Goal: Information Seeking & Learning: Learn about a topic

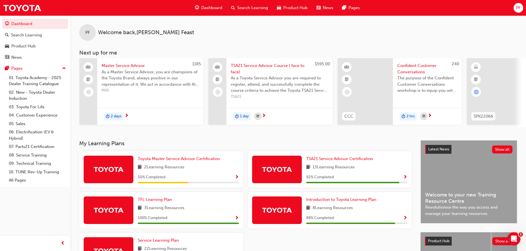
click at [262, 7] on span "Search Learning" at bounding box center [252, 8] width 31 height 6
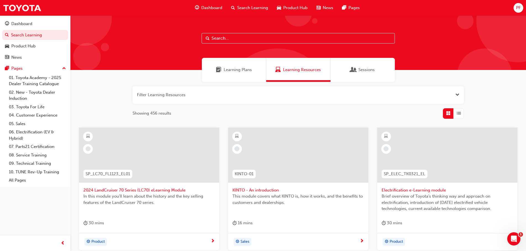
click at [229, 98] on button "button" at bounding box center [297, 95] width 331 height 18
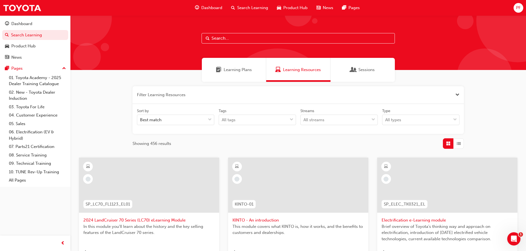
click at [229, 100] on button "button" at bounding box center [297, 95] width 331 height 18
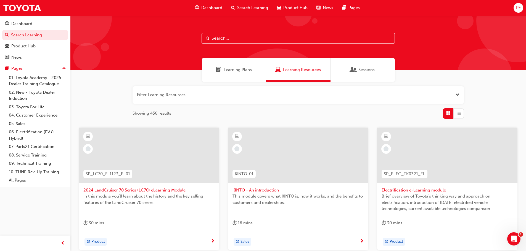
click at [244, 39] on input "text" at bounding box center [297, 38] width 193 height 10
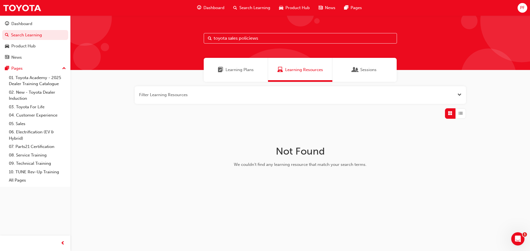
click at [255, 39] on input "toyota sales policiews" at bounding box center [300, 38] width 193 height 10
type input "toyota sales policies"
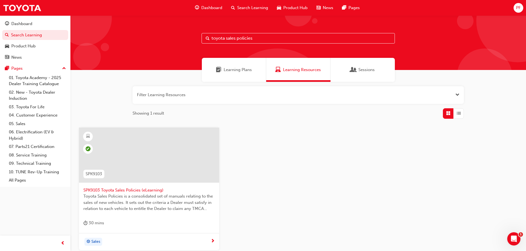
click at [144, 204] on span "Toyota Sales Policies is a consolidated set of manuals relating to the sales of…" at bounding box center [148, 202] width 131 height 19
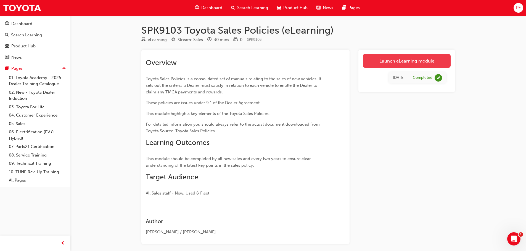
click at [420, 62] on link "Launch eLearning module" at bounding box center [407, 61] width 88 height 14
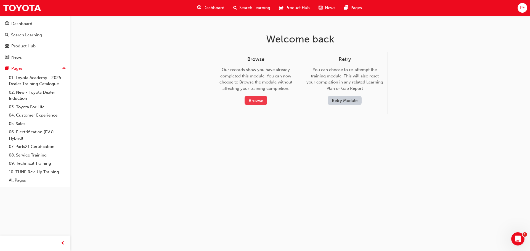
click at [257, 101] on button "Browse" at bounding box center [255, 100] width 23 height 9
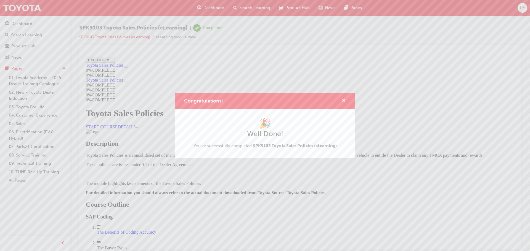
click at [344, 100] on span "cross-icon" at bounding box center [344, 101] width 4 height 5
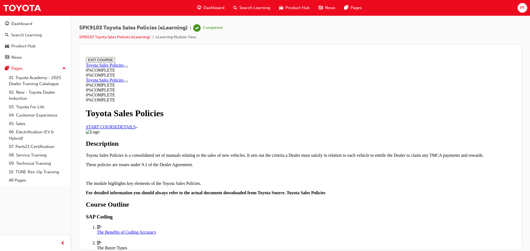
drag, startPoint x: 238, startPoint y: 124, endPoint x: 243, endPoint y: 128, distance: 6.1
click at [118, 124] on link "START COURSE" at bounding box center [102, 126] width 32 height 5
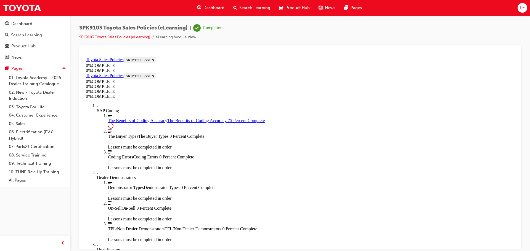
scroll to position [276, 0]
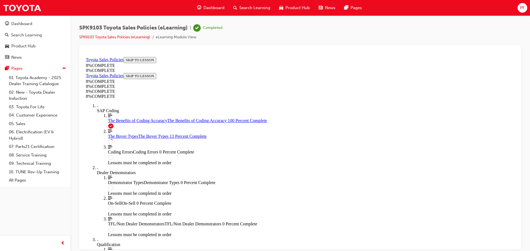
scroll to position [295, 0]
click at [108, 123] on span "The Benefits of Coding Accuracy" at bounding box center [137, 120] width 59 height 5
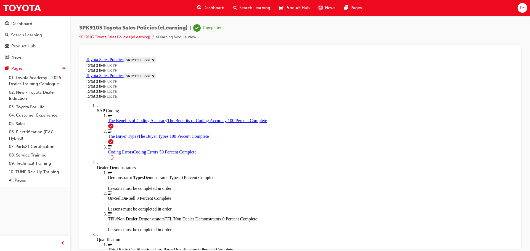
scroll to position [185, 0]
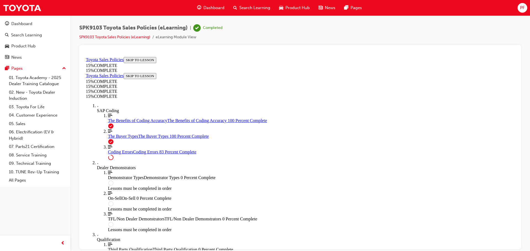
scroll to position [603, 0]
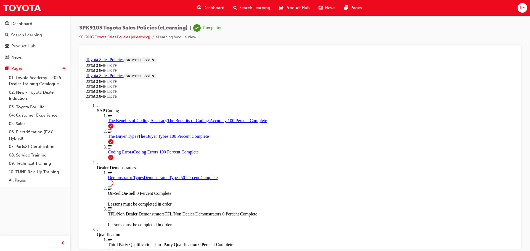
scroll to position [212, 0]
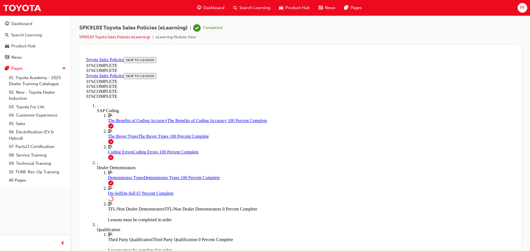
scroll to position [309, 0]
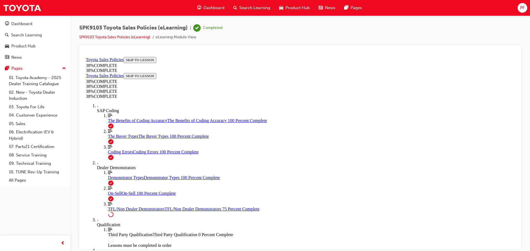
scroll to position [288, 0]
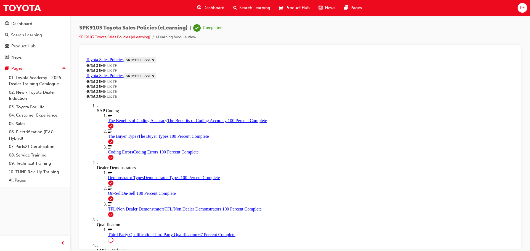
scroll to position [323, 0]
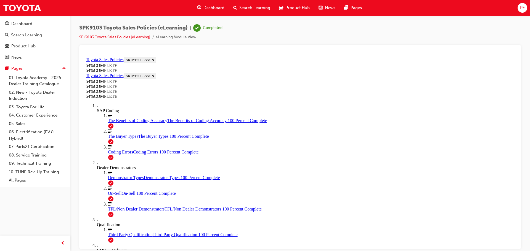
scroll to position [227, 0]
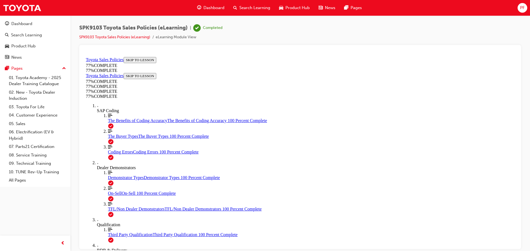
scroll to position [334, 0]
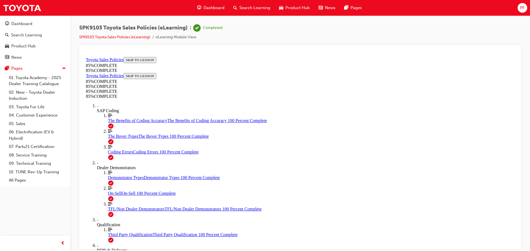
scroll to position [543, 0]
drag, startPoint x: 274, startPoint y: 196, endPoint x: 320, endPoint y: 146, distance: 68.8
drag, startPoint x: 341, startPoint y: 126, endPoint x: 273, endPoint y: 180, distance: 87.1
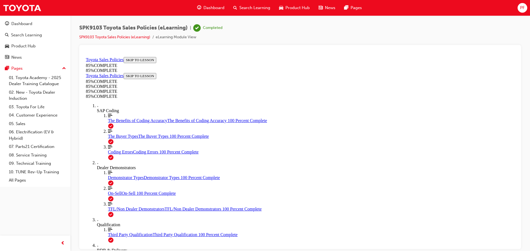
drag, startPoint x: 315, startPoint y: 135, endPoint x: 248, endPoint y: 205, distance: 97.2
drag, startPoint x: 323, startPoint y: 133, endPoint x: 251, endPoint y: 206, distance: 102.4
drag, startPoint x: 335, startPoint y: 131, endPoint x: 408, endPoint y: 204, distance: 103.4
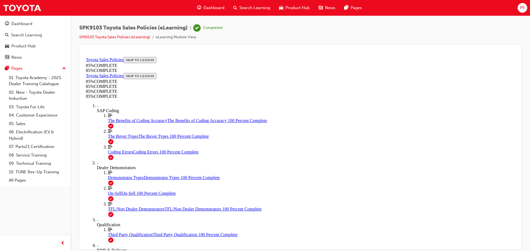
drag, startPoint x: 347, startPoint y: 136, endPoint x: 260, endPoint y: 208, distance: 113.1
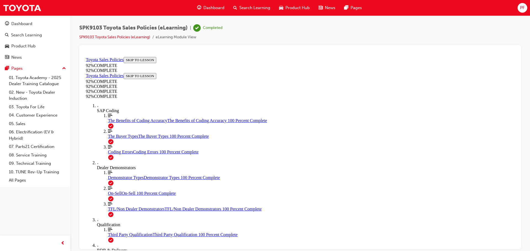
scroll to position [19, 0]
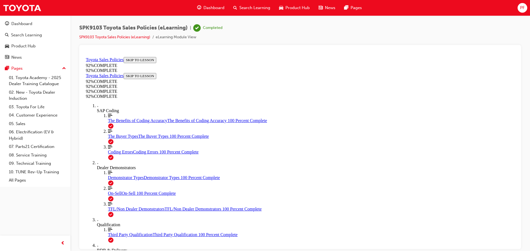
scroll to position [74, 0]
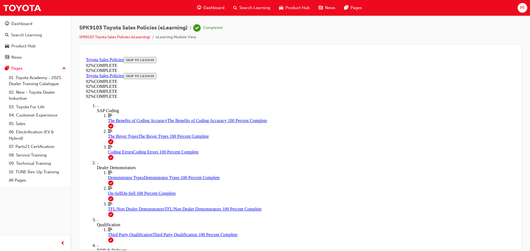
scroll to position [90, 0]
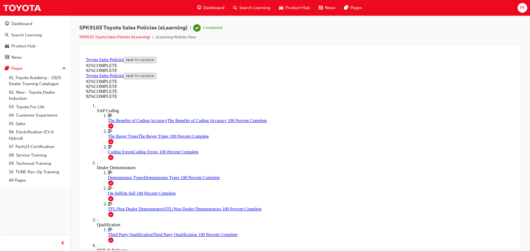
scroll to position [75, 0]
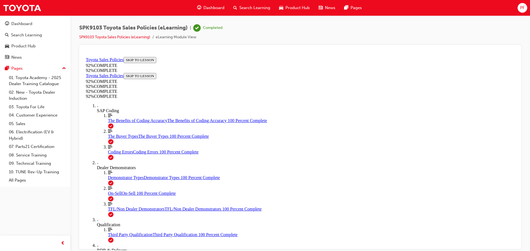
scroll to position [20, 0]
drag, startPoint x: 315, startPoint y: 174, endPoint x: 326, endPoint y: 170, distance: 10.8
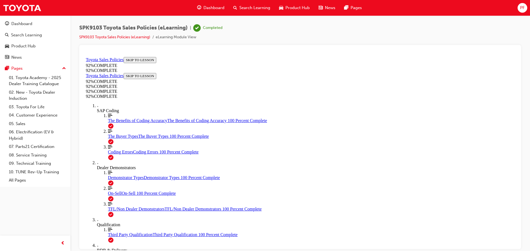
scroll to position [124, 0]
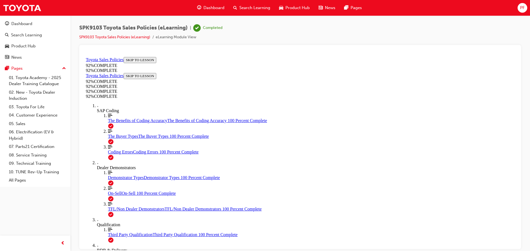
scroll to position [96, 0]
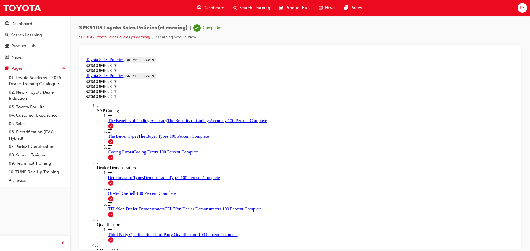
scroll to position [20, 0]
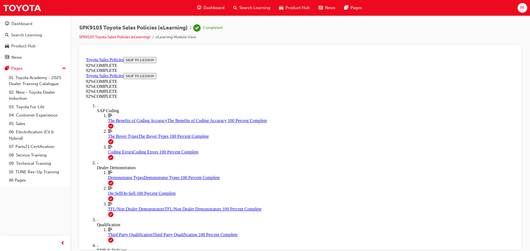
scroll to position [140, 0]
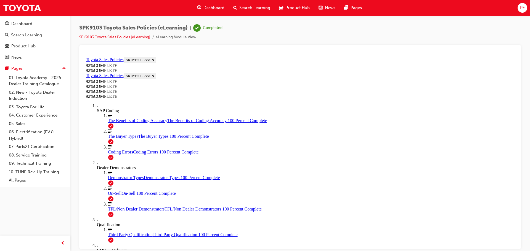
scroll to position [106, 0]
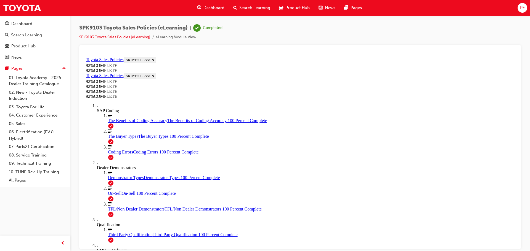
scroll to position [124, 0]
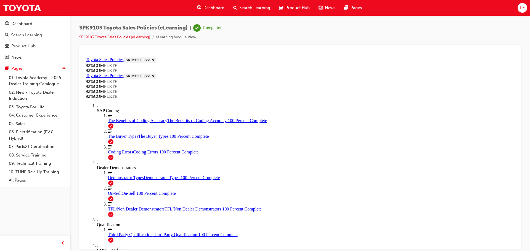
scroll to position [96, 0]
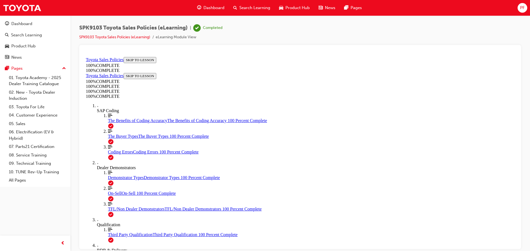
scroll to position [128, 0]
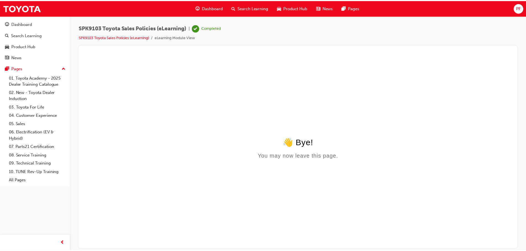
scroll to position [0, 0]
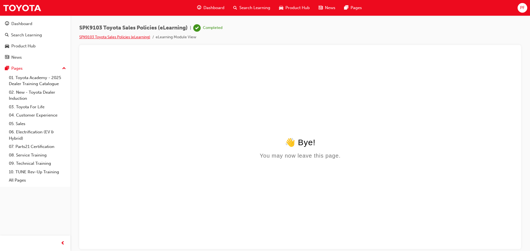
click at [145, 35] on link "SPK9103 Toyota Sales Policies (eLearning)" at bounding box center [114, 37] width 71 height 5
